Goal: Transaction & Acquisition: Purchase product/service

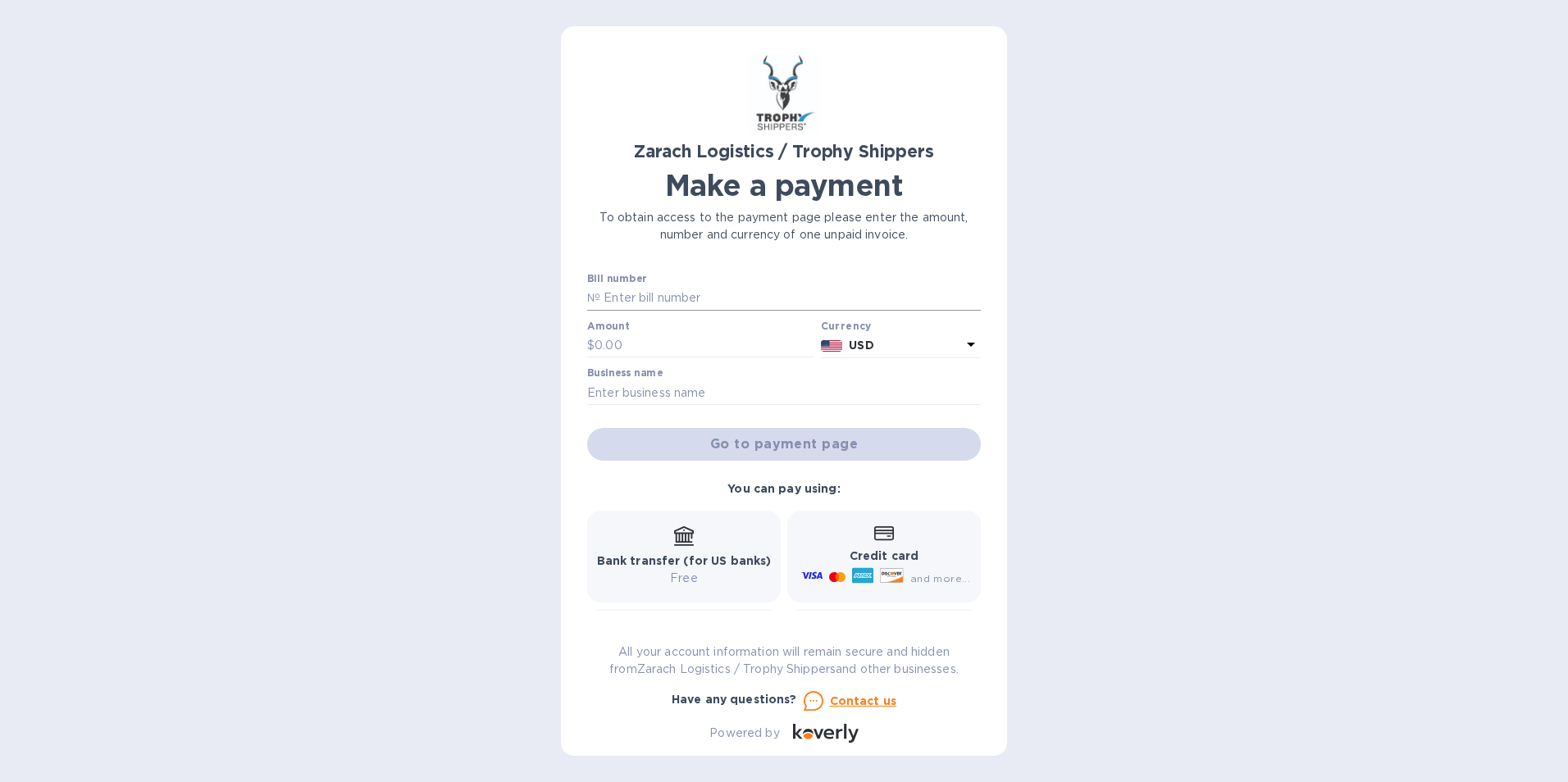
click at [615, 295] on input "text" at bounding box center [791, 298] width 381 height 24
paste input "B00172160"
type input "B00172160"
click at [611, 344] on input "text" at bounding box center [705, 345] width 220 height 24
type input "1,905.55"
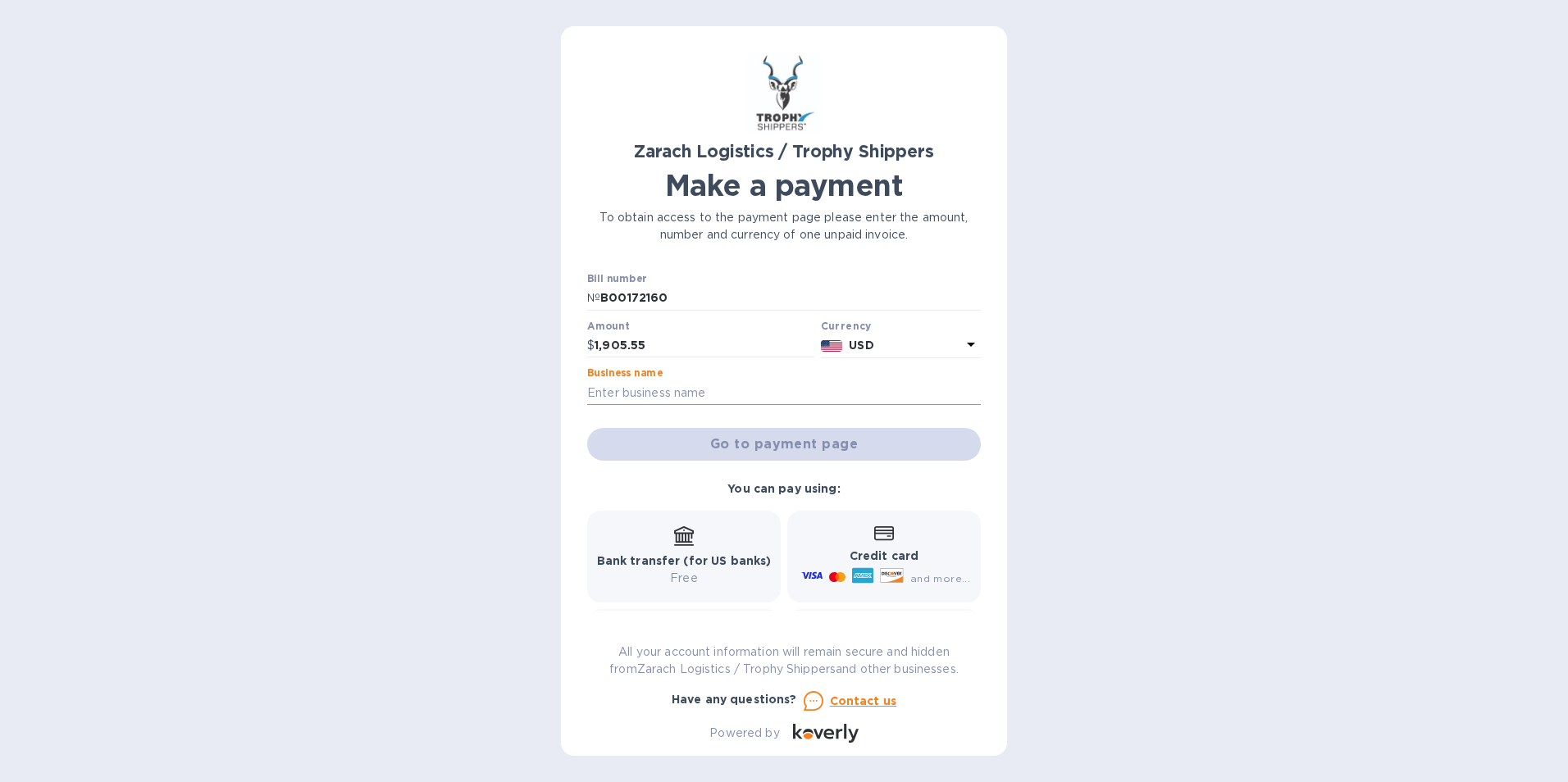
click at [630, 385] on input "text" at bounding box center [784, 392] width 394 height 24
click at [606, 396] on input "text" at bounding box center [784, 392] width 394 height 24
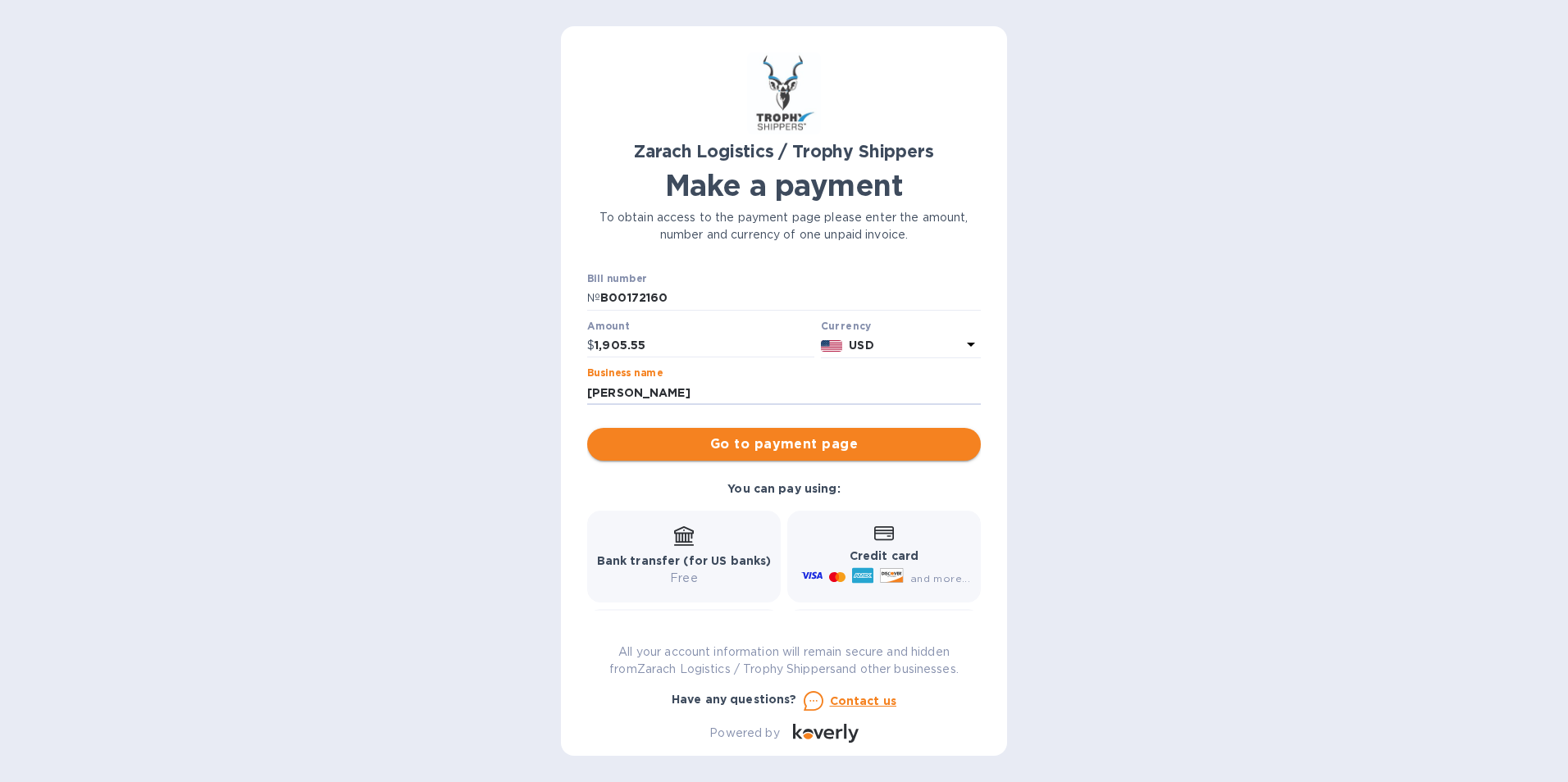
type input "[PERSON_NAME]"
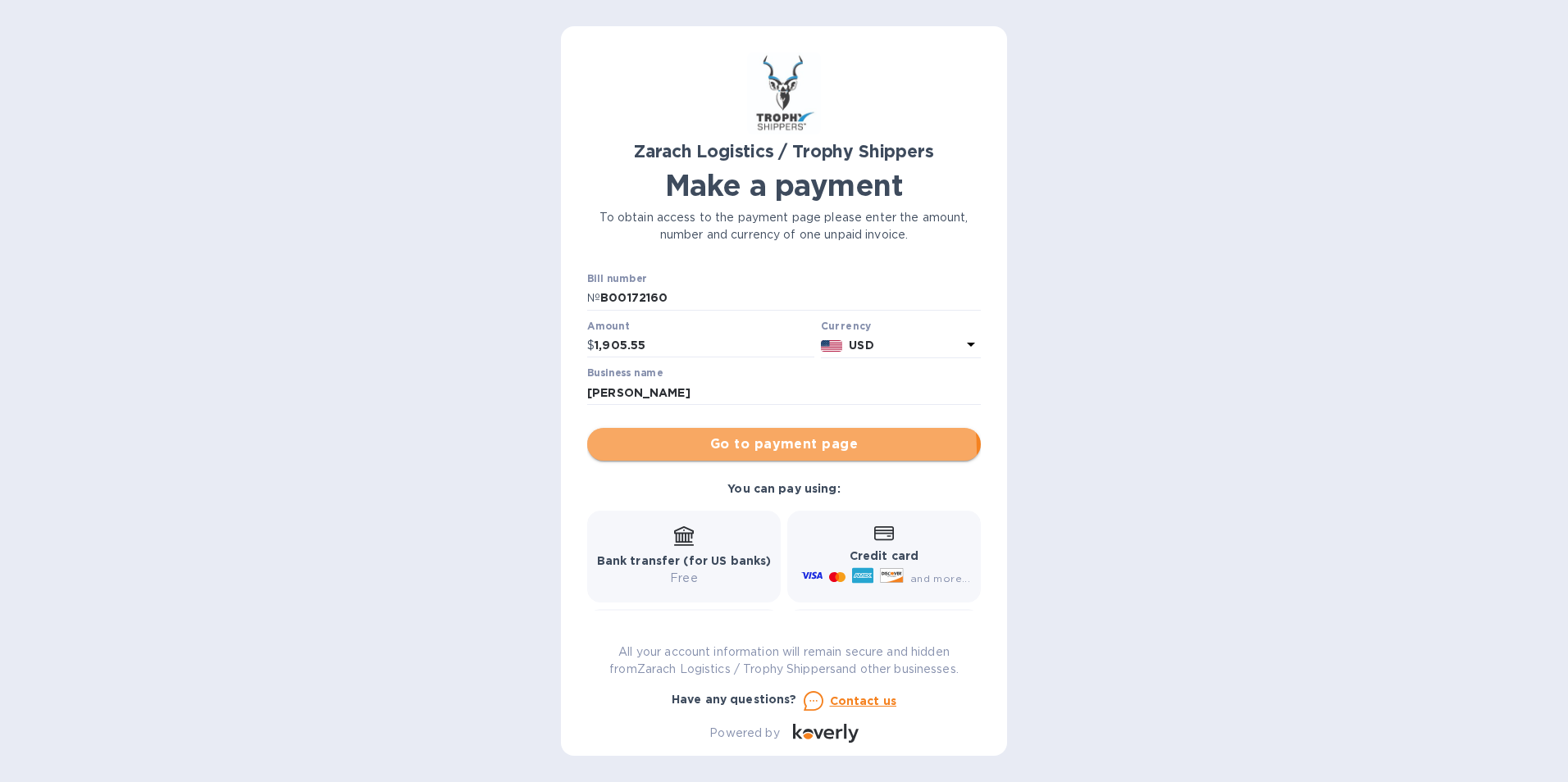
click at [780, 450] on span "Go to payment page" at bounding box center [784, 443] width 367 height 19
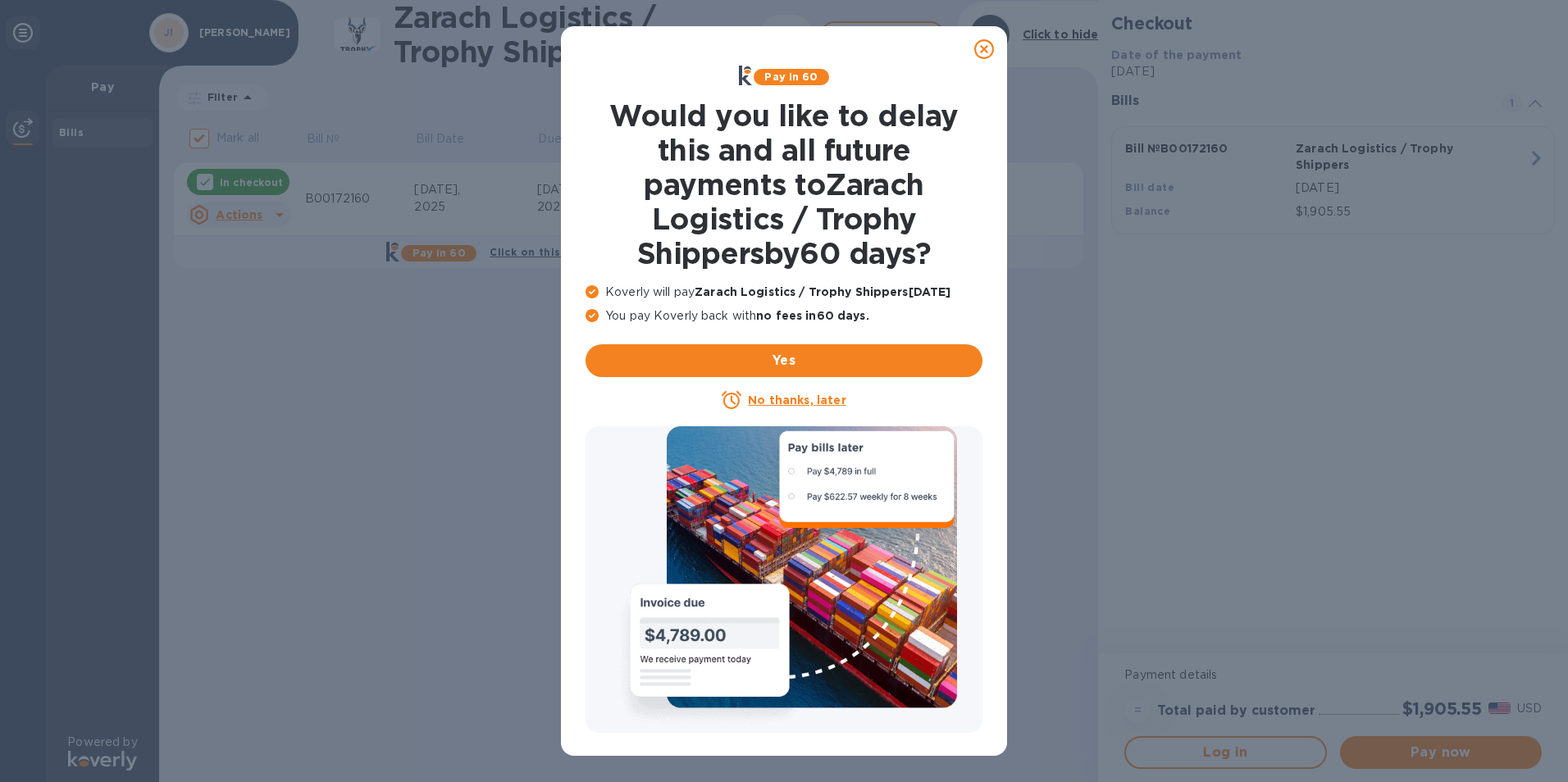
click at [789, 401] on u "No thanks, later" at bounding box center [797, 401] width 97 height 13
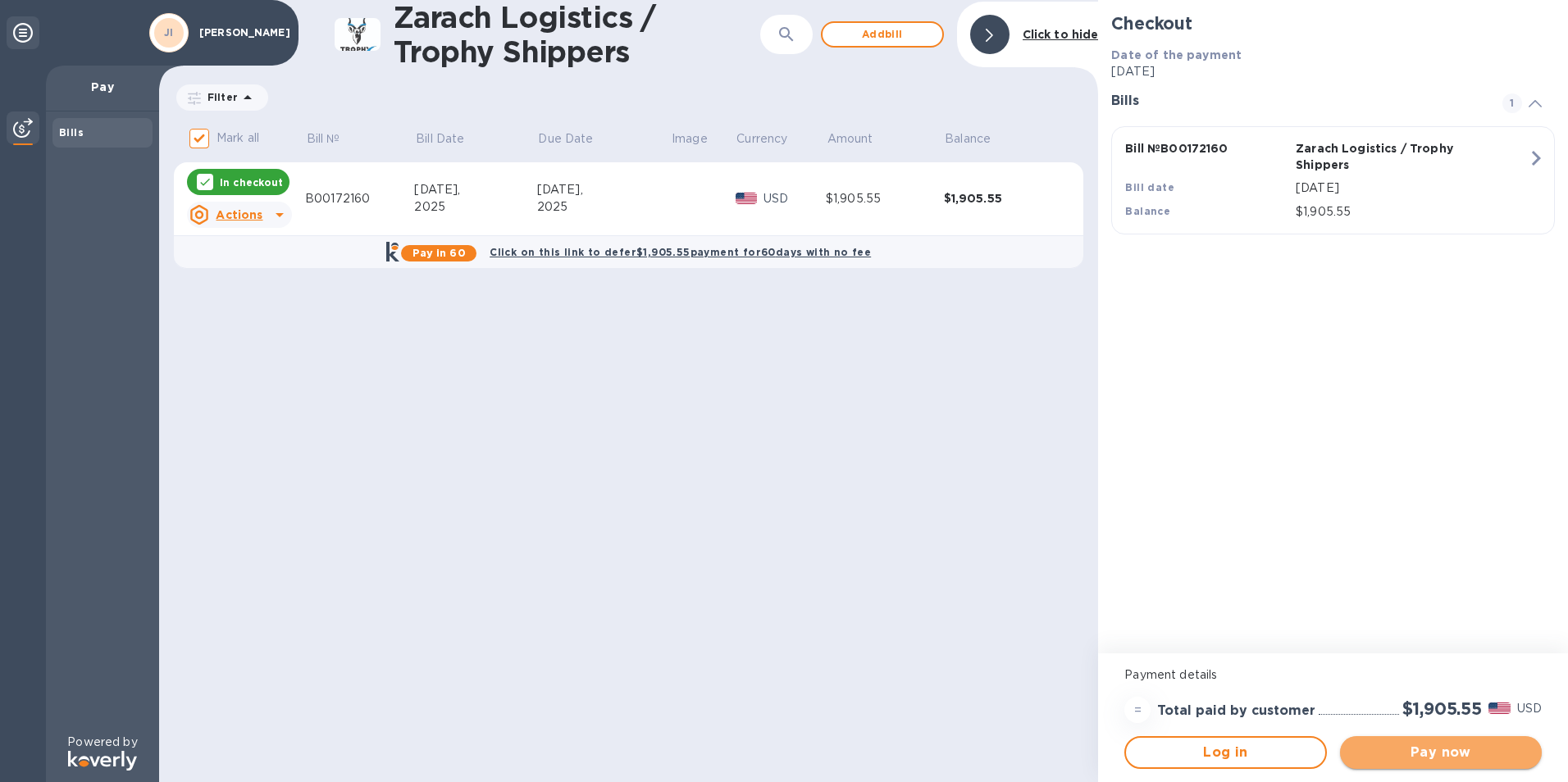
click at [1398, 750] on span "Pay now" at bounding box center [1441, 752] width 176 height 19
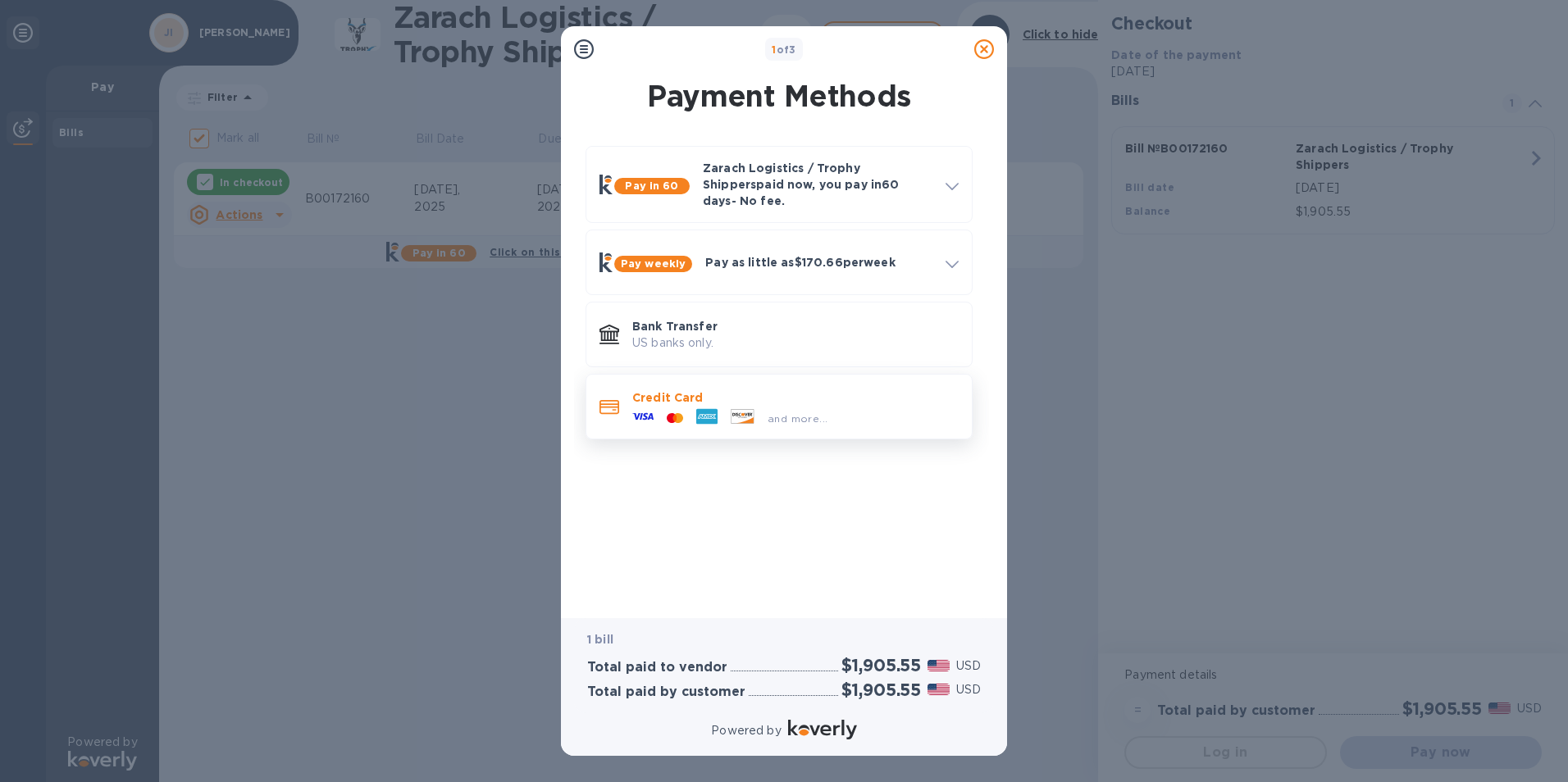
click at [647, 406] on icon at bounding box center [643, 416] width 21 height 21
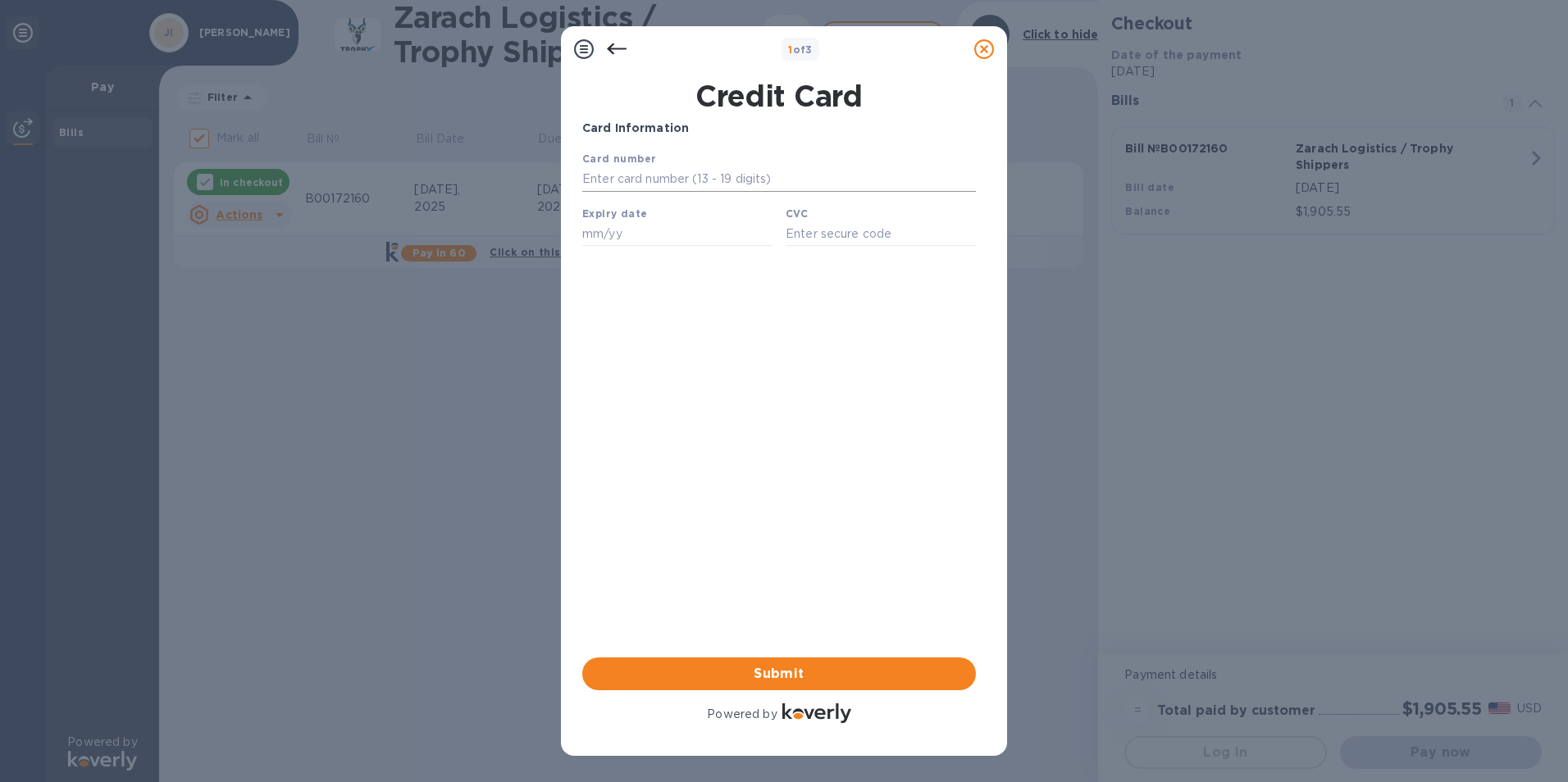
click at [608, 186] on input "text" at bounding box center [779, 179] width 394 height 24
type input "[CREDIT_CARD_NUMBER]"
click at [598, 239] on input "text" at bounding box center [677, 234] width 190 height 24
type input "09/27"
click at [816, 228] on input "text" at bounding box center [881, 234] width 190 height 24
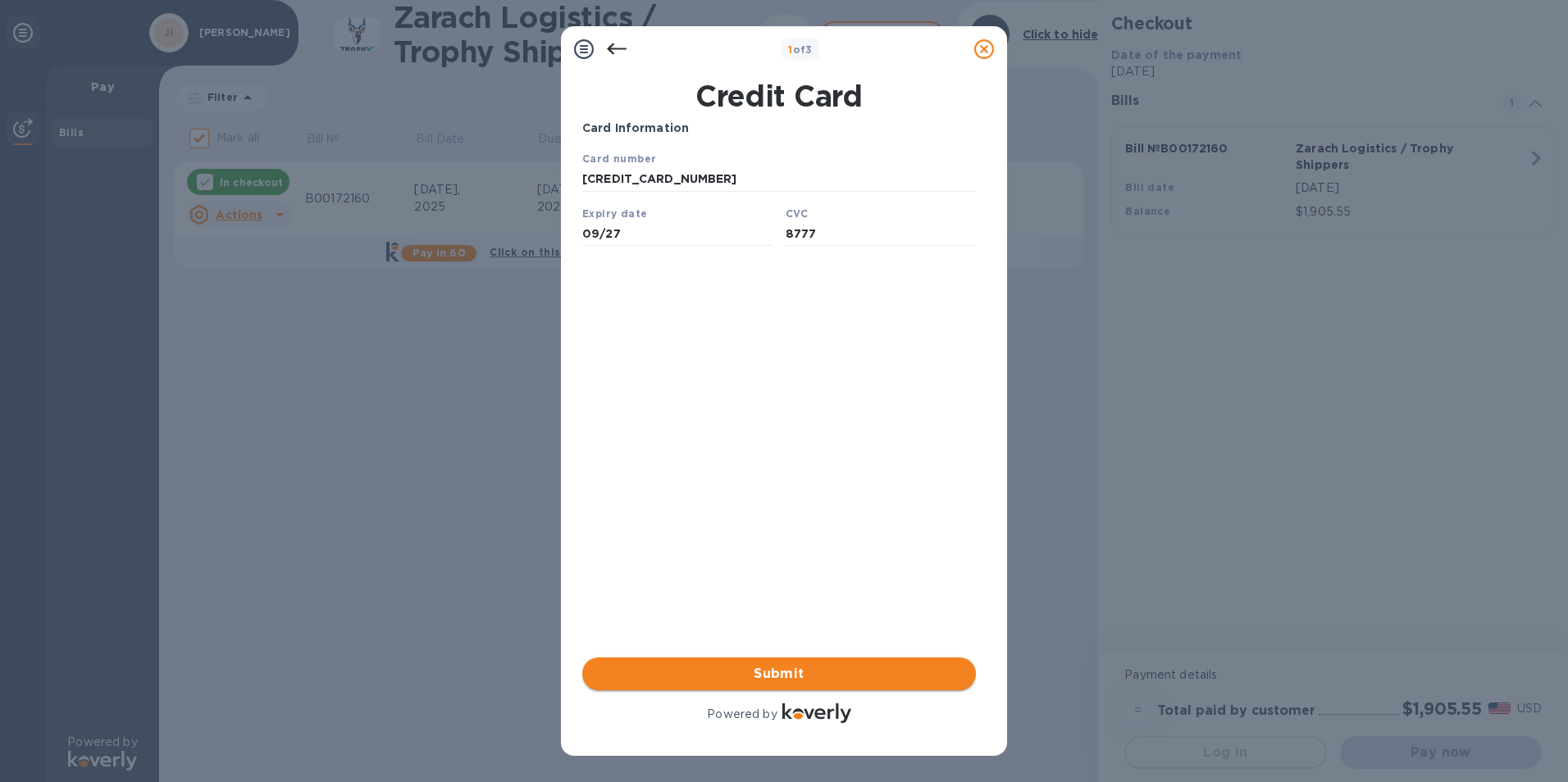
type input "8777"
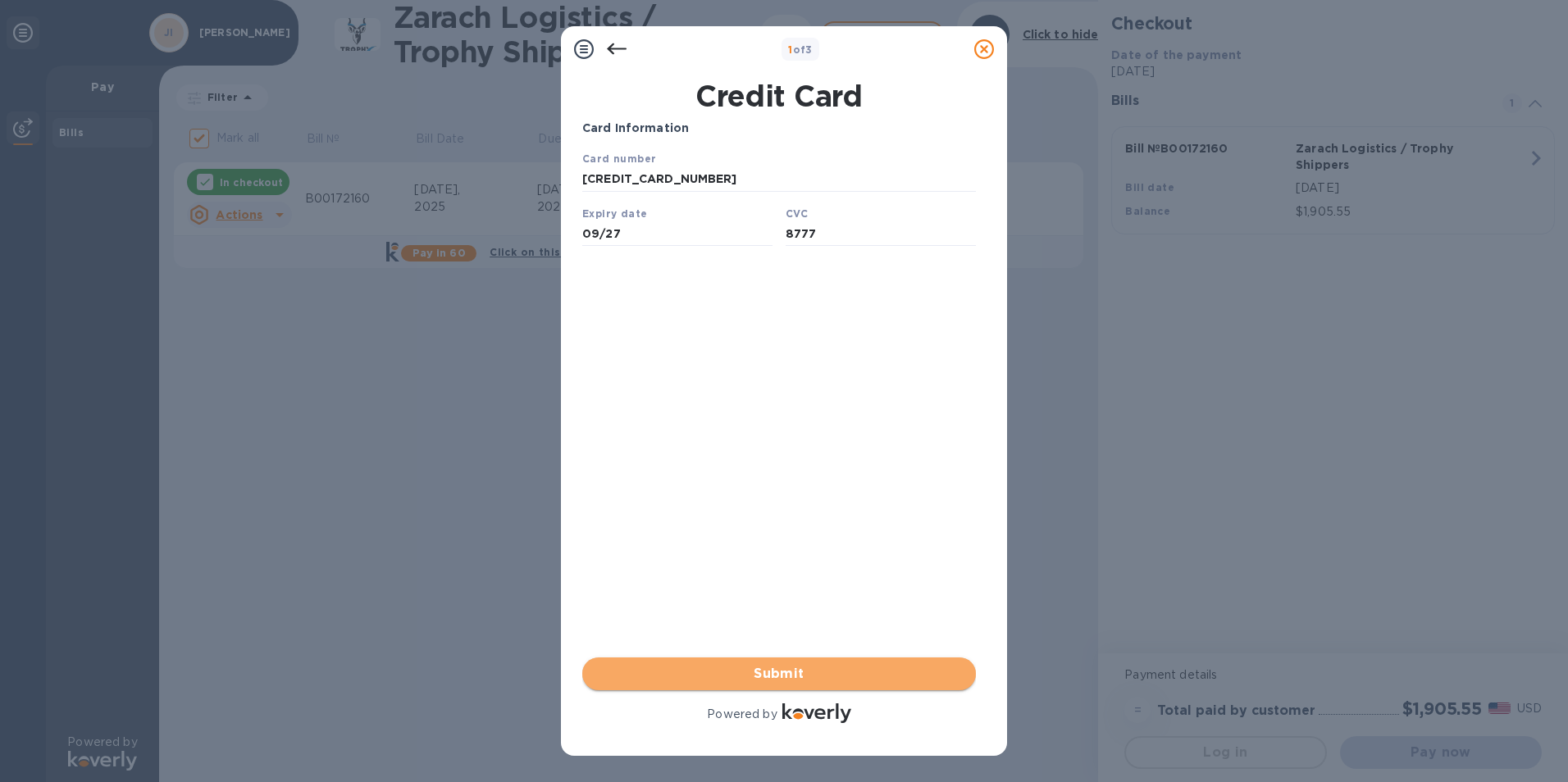
click at [789, 679] on span "Submit" at bounding box center [779, 674] width 367 height 19
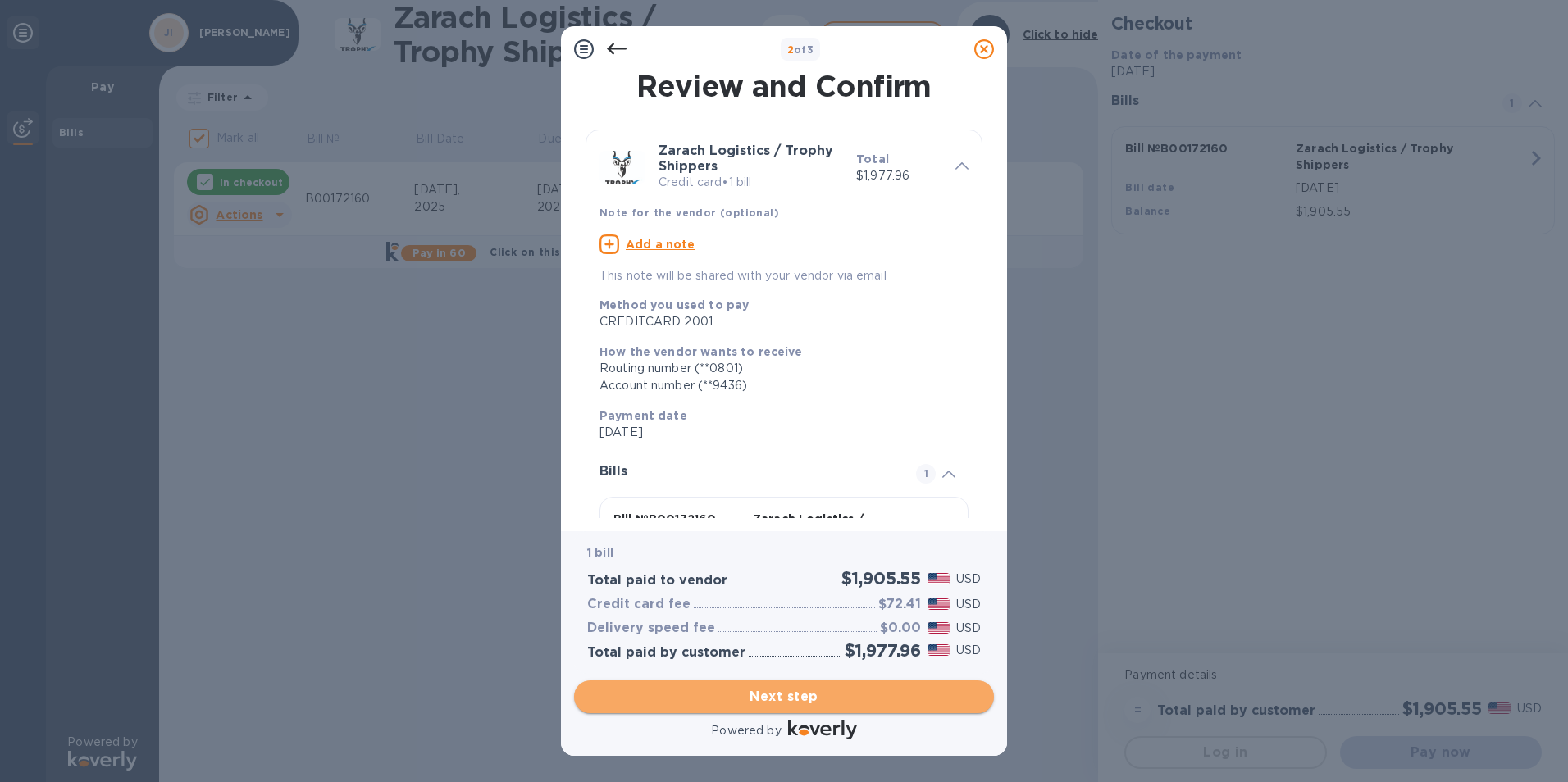
click at [811, 695] on span "Next step" at bounding box center [784, 696] width 394 height 19
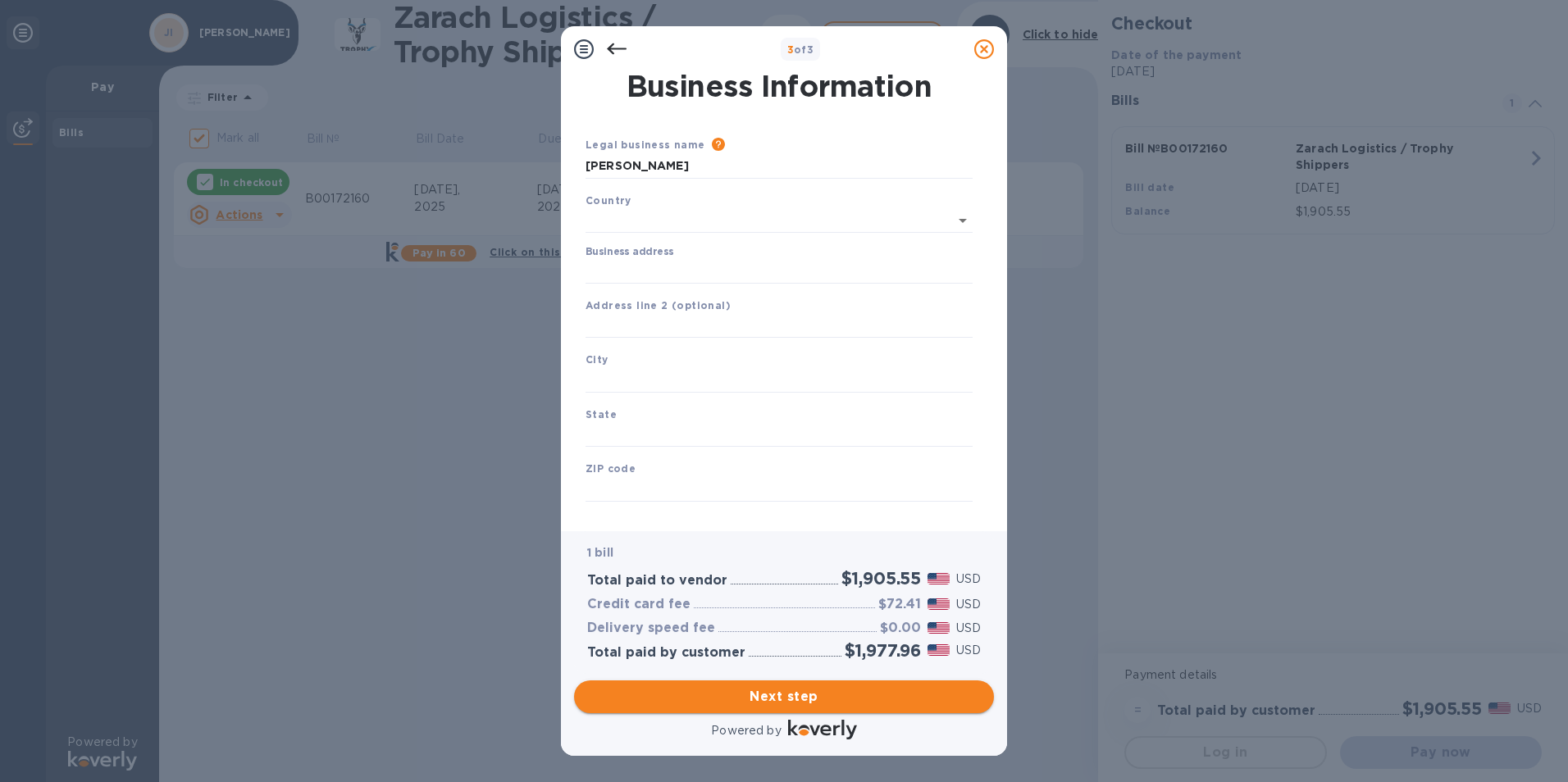
type input "[GEOGRAPHIC_DATA]"
click at [630, 271] on input "Business address" at bounding box center [779, 268] width 387 height 24
type input "[STREET_ADDRESS]"
type input "[GEOGRAPHIC_DATA]"
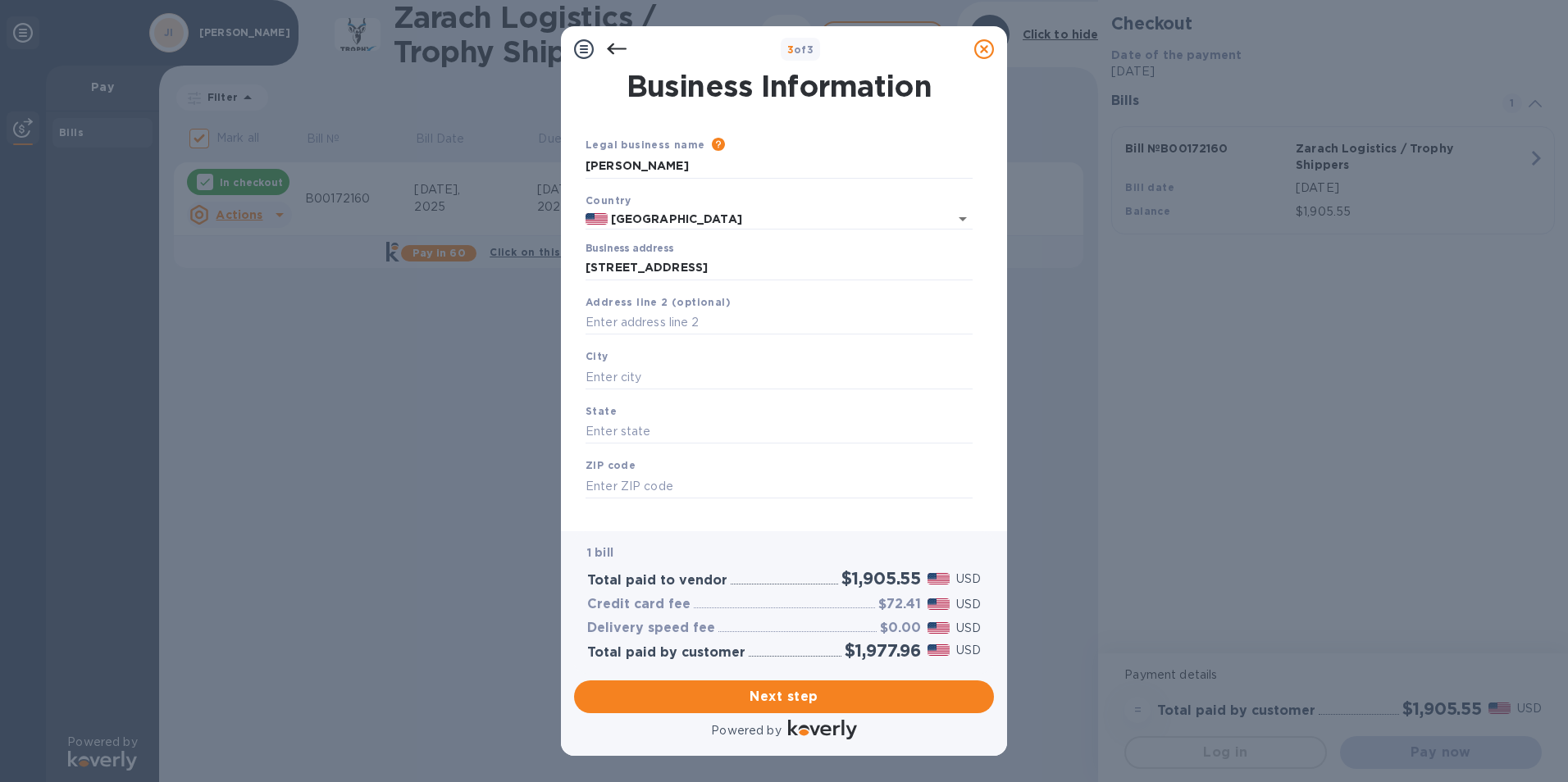
type input "75209"
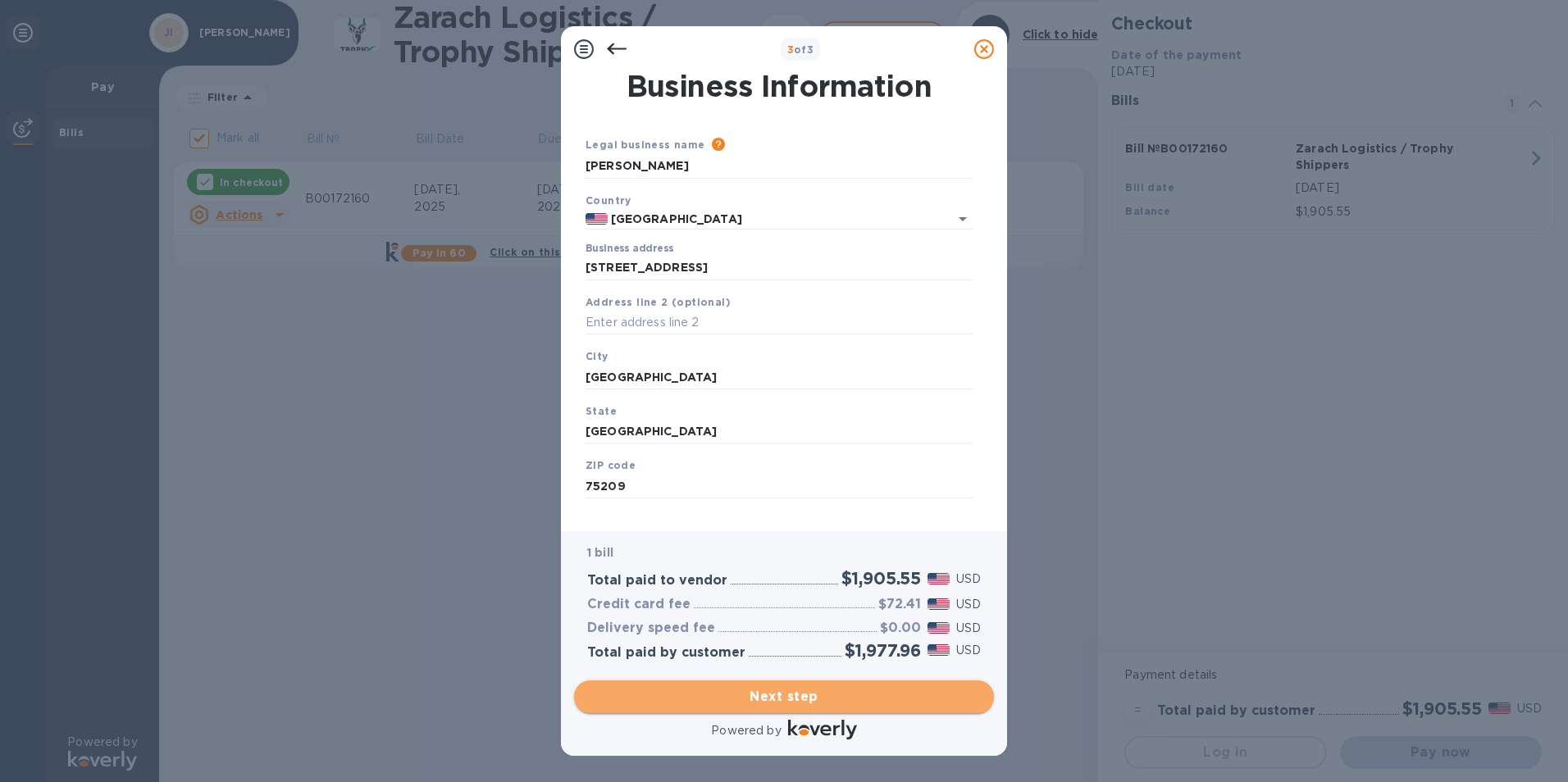
click at [782, 706] on button "Next step" at bounding box center [784, 696] width 420 height 33
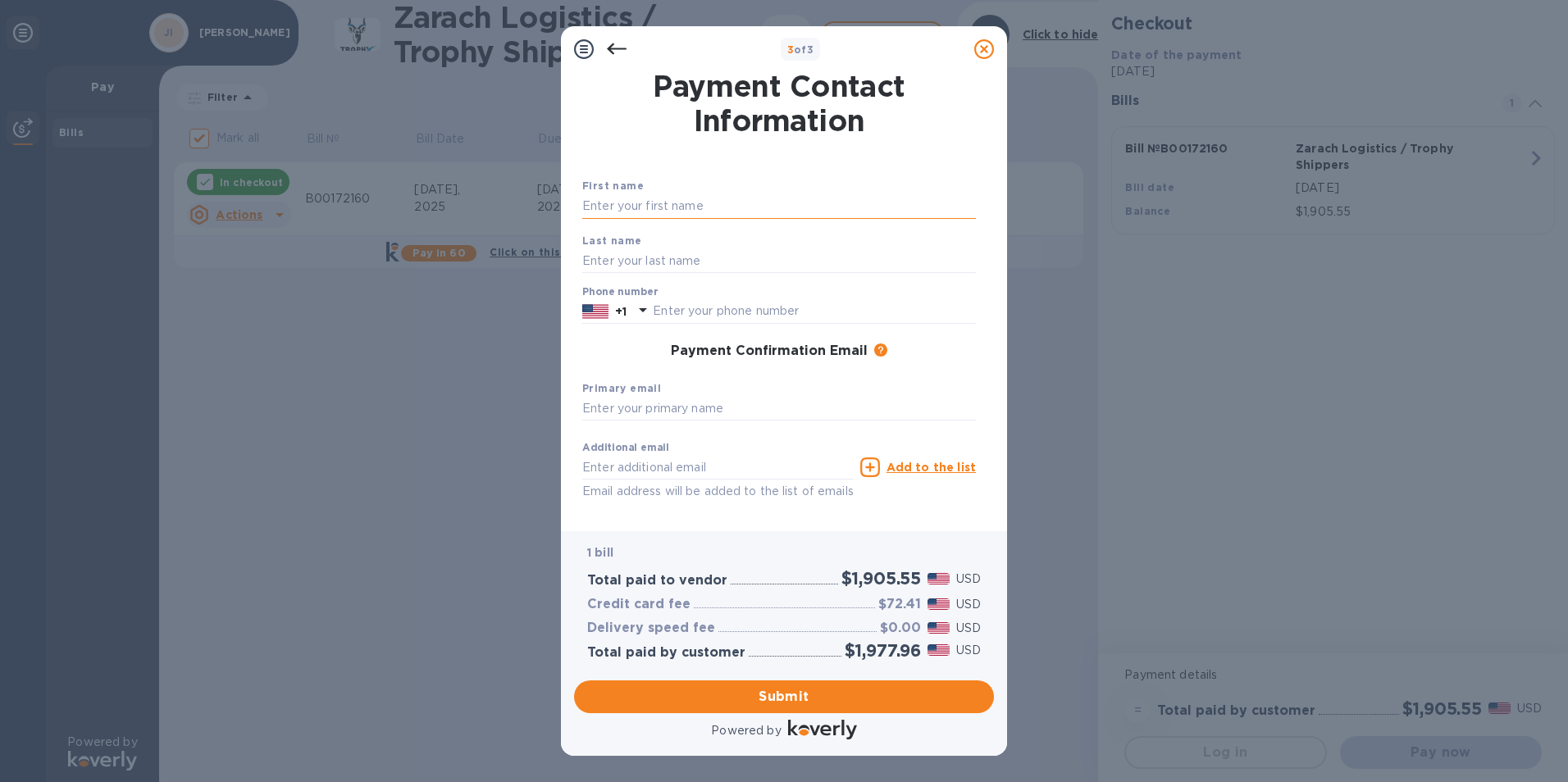
click at [604, 203] on input "text" at bounding box center [779, 206] width 394 height 24
type input "[PERSON_NAME]"
click at [592, 255] on input "text" at bounding box center [779, 260] width 394 height 24
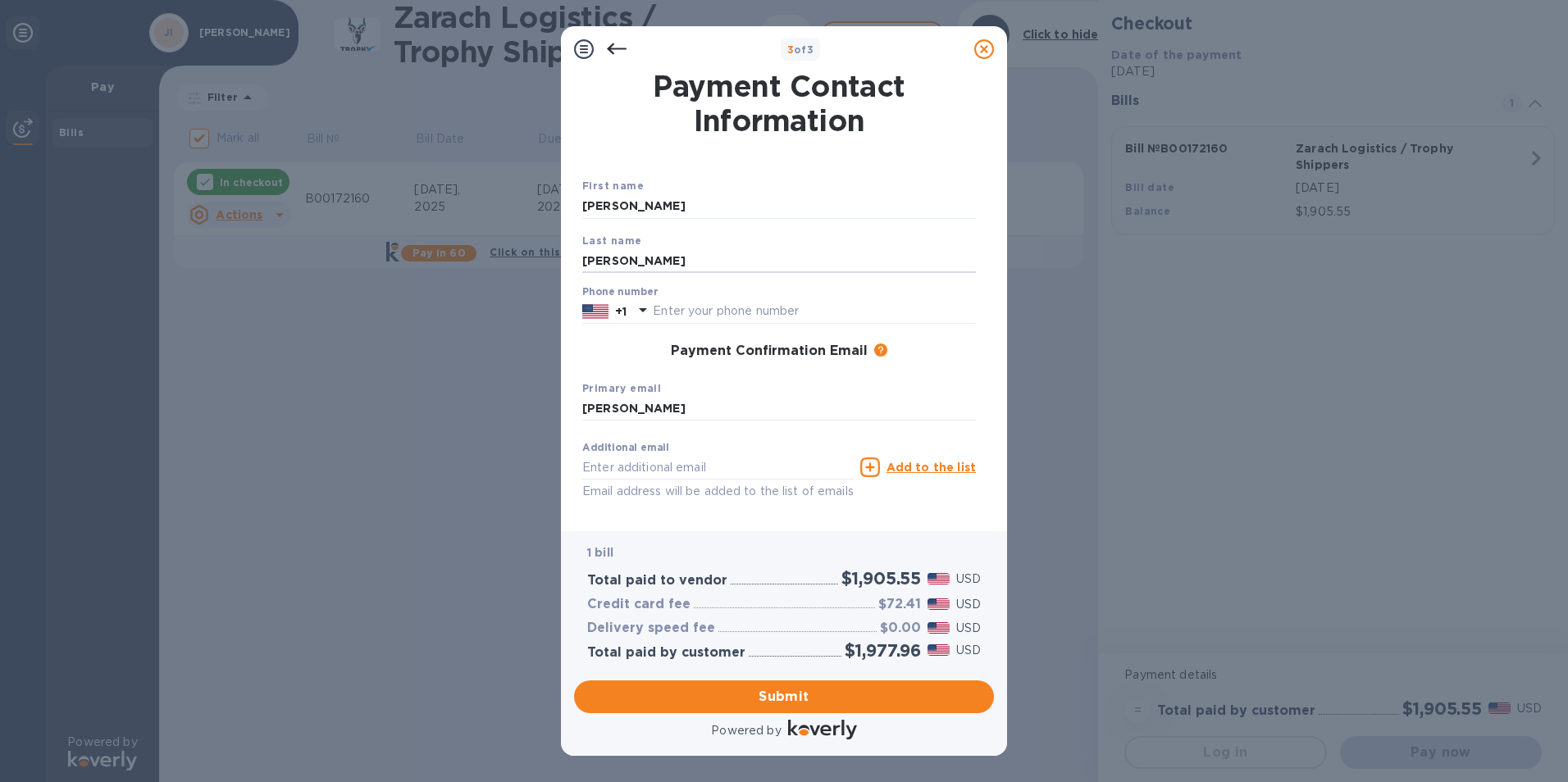
type input "[PERSON_NAME]"
click at [892, 245] on div "Last name [PERSON_NAME]" at bounding box center [779, 252] width 407 height 55
click at [774, 300] on input "text" at bounding box center [814, 311] width 324 height 24
type input "5753658517"
type input "[EMAIL_ADDRESS][DOMAIN_NAME]"
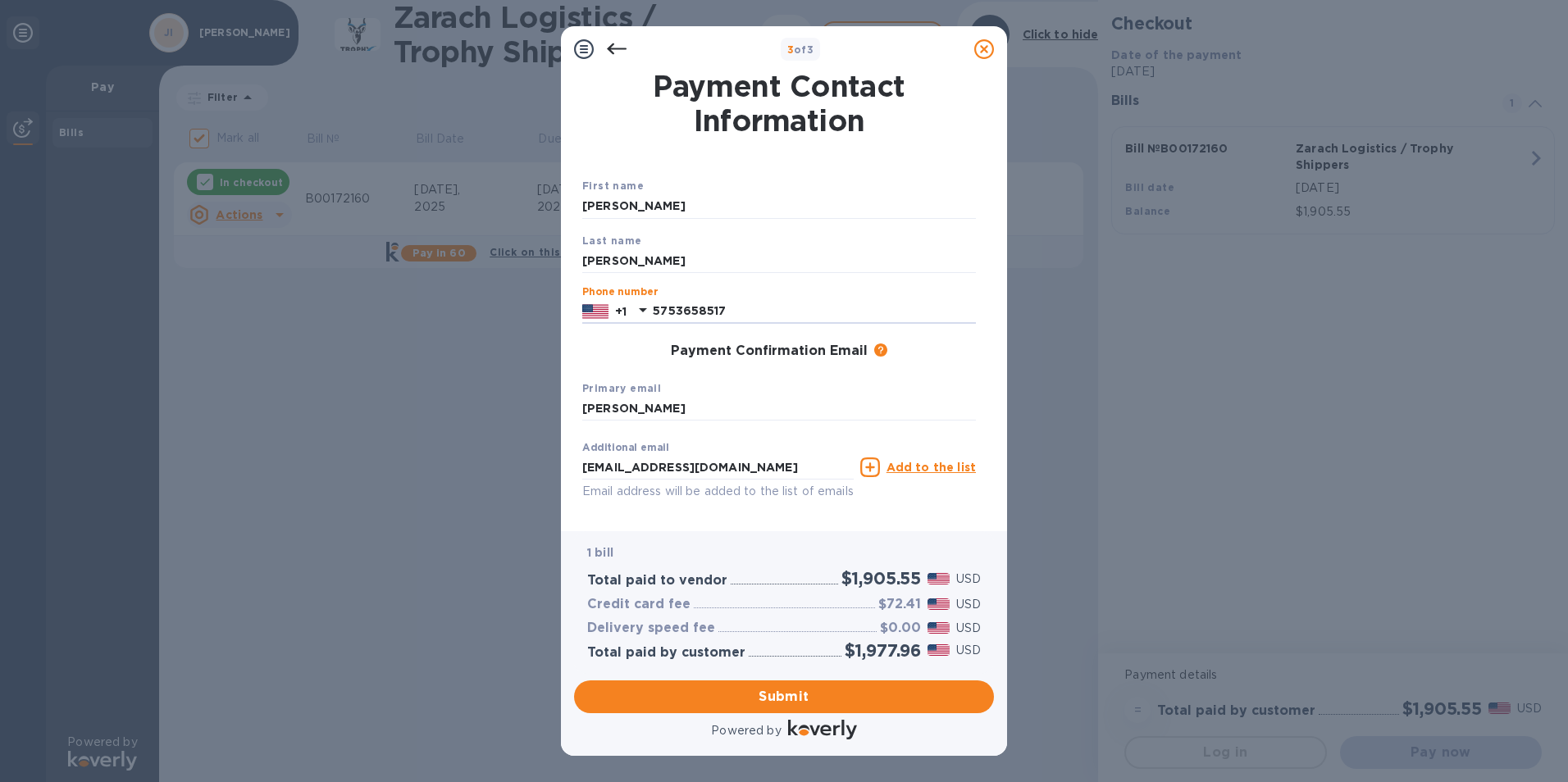
scroll to position [58, 0]
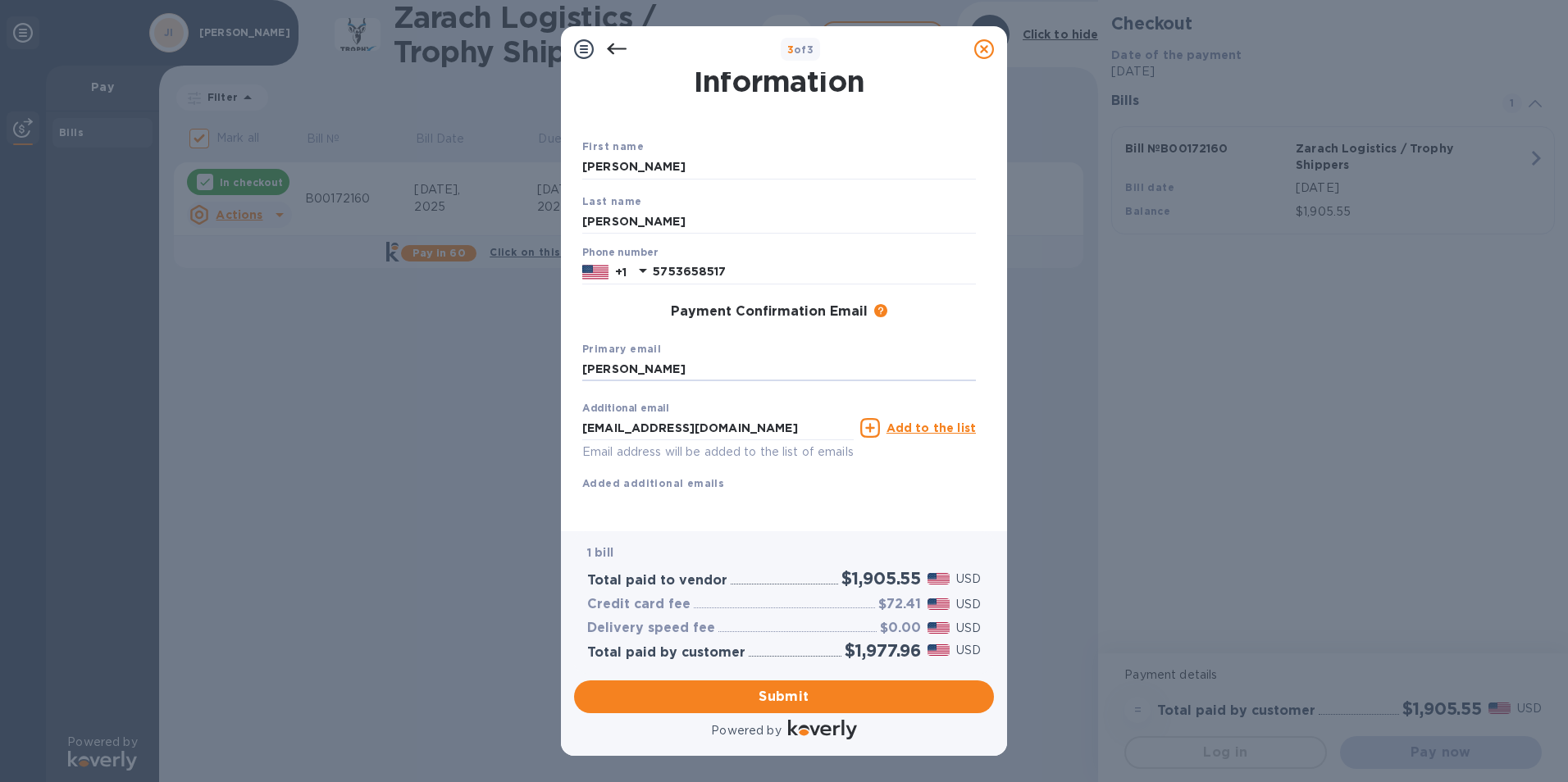
drag, startPoint x: 722, startPoint y: 352, endPoint x: 536, endPoint y: 359, distance: 186.1
click at [536, 359] on div "3 of 3 Payment Contact Information First name [PERSON_NAME] Last name [PERSON_N…" at bounding box center [784, 391] width 1568 height 782
drag, startPoint x: 780, startPoint y: 411, endPoint x: 571, endPoint y: 412, distance: 209.0
click at [571, 412] on div "Payment Contact Information First name [PERSON_NAME] Last name [PERSON_NAME] Ph…" at bounding box center [784, 302] width 446 height 459
click at [623, 358] on input "text" at bounding box center [779, 370] width 394 height 24
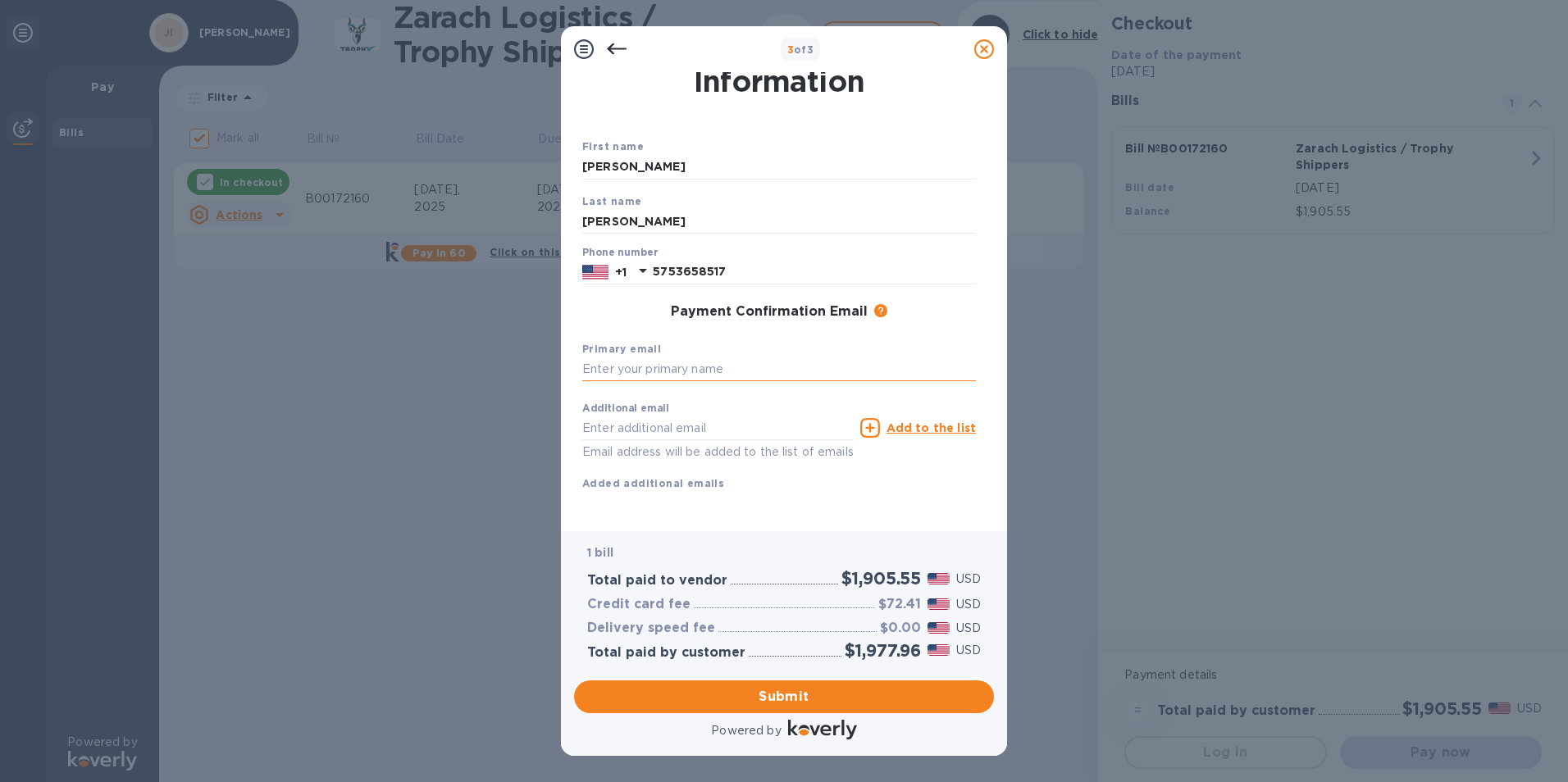
paste input "[EMAIL_ADDRESS][DOMAIN_NAME]"
type input "[EMAIL_ADDRESS][DOMAIN_NAME]"
click at [664, 505] on div "First name [PERSON_NAME] Last name [PERSON_NAME] Phone number [PHONE_NUMBER] Pa…" at bounding box center [779, 328] width 394 height 381
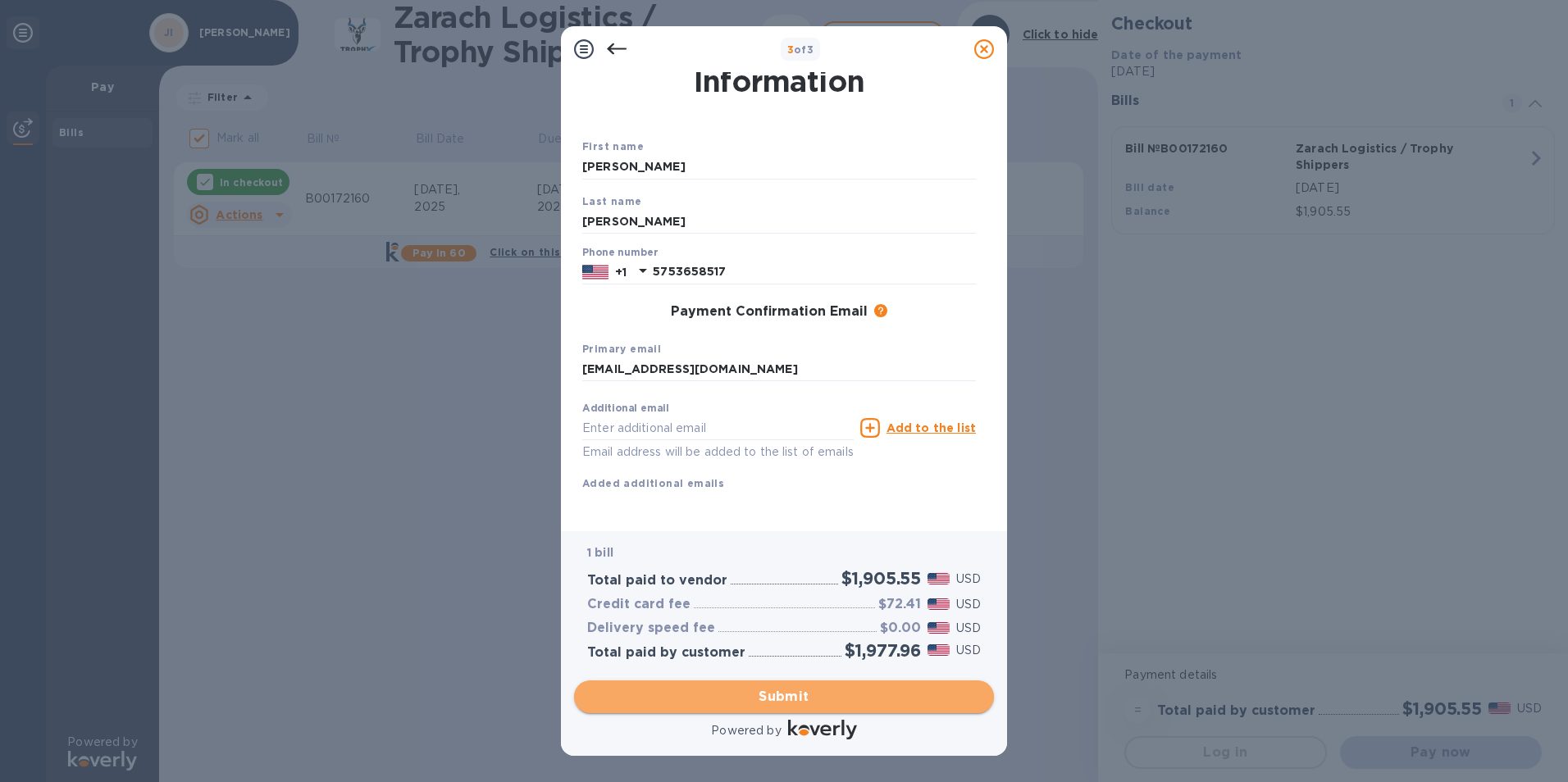
click at [786, 692] on span "Submit" at bounding box center [784, 696] width 394 height 19
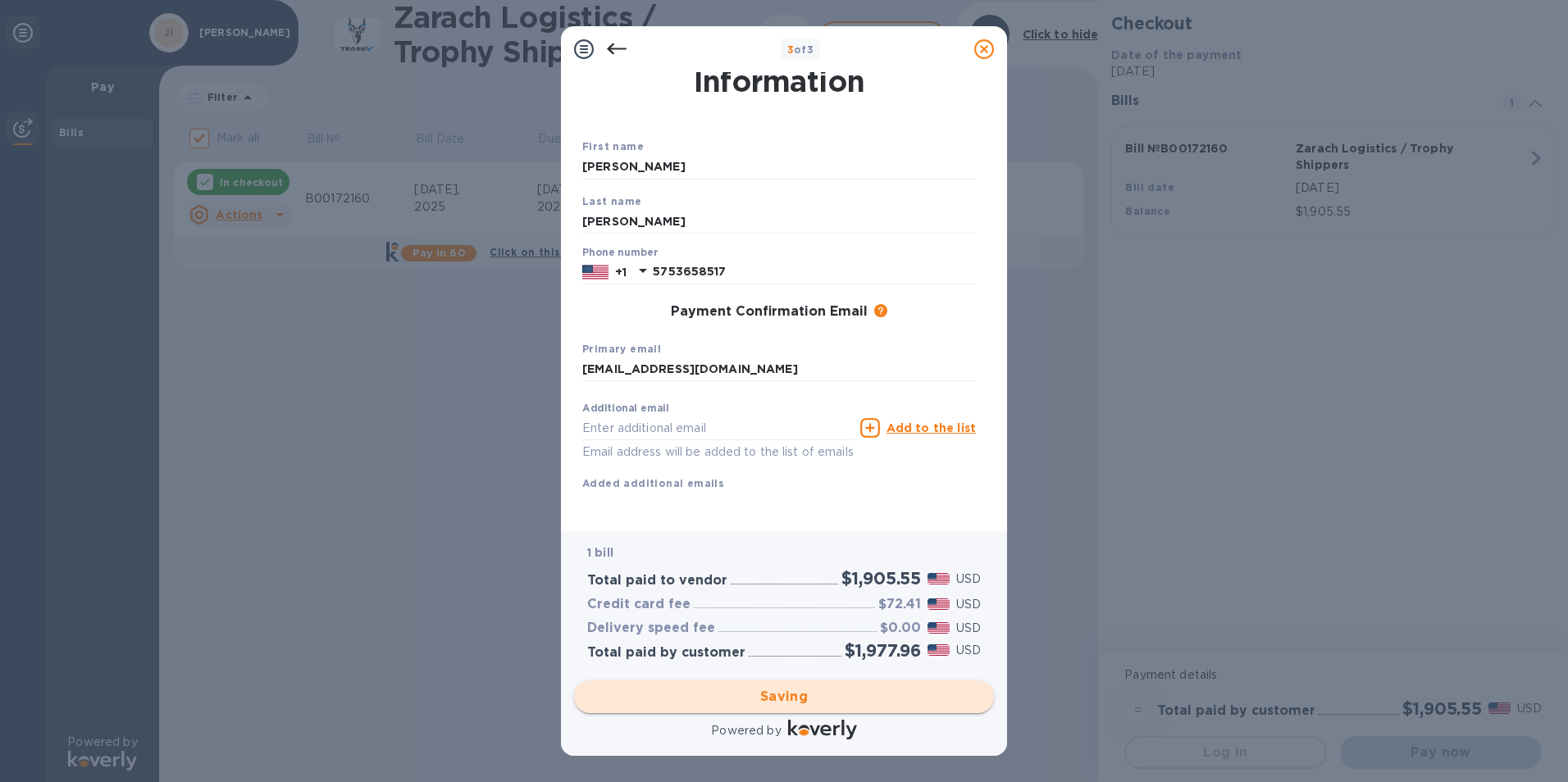
checkbox input "false"
